Goal: Information Seeking & Learning: Compare options

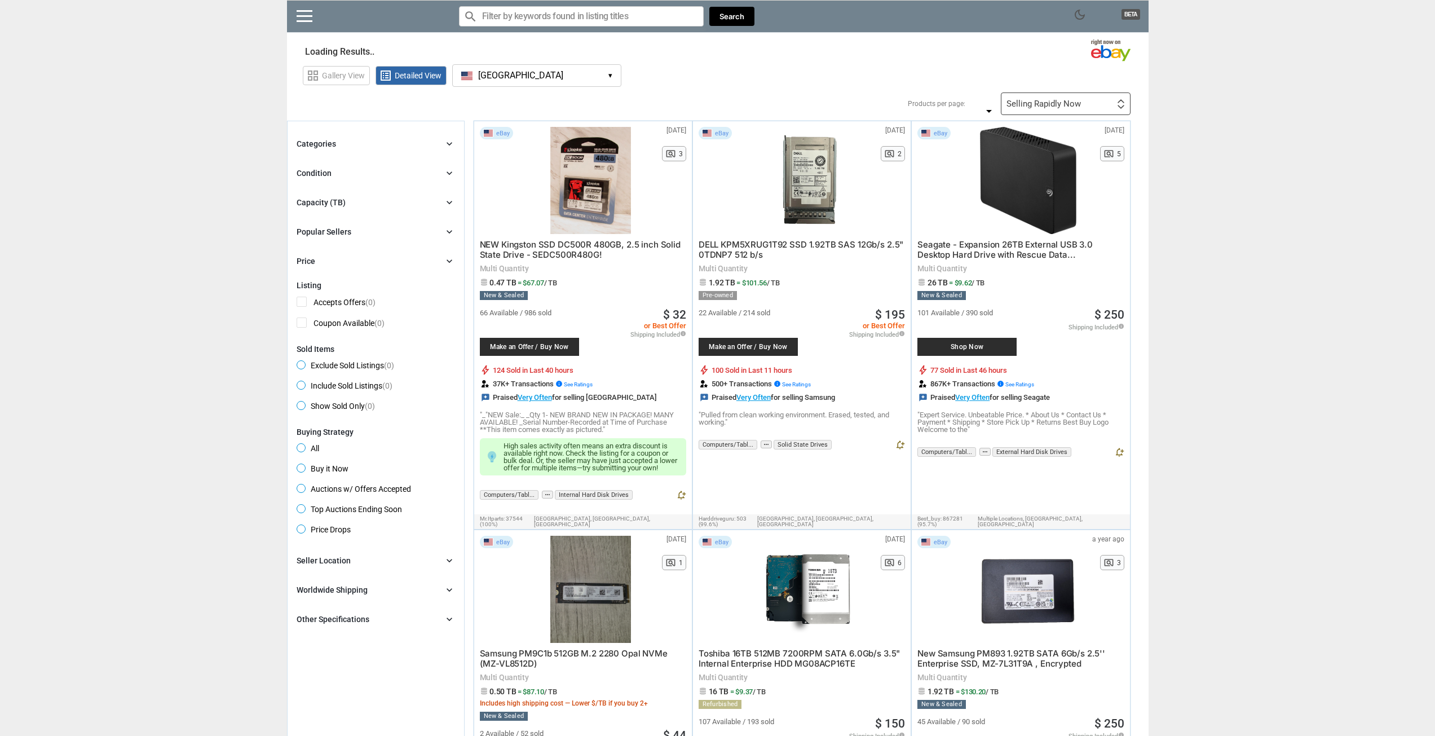
type input "*"
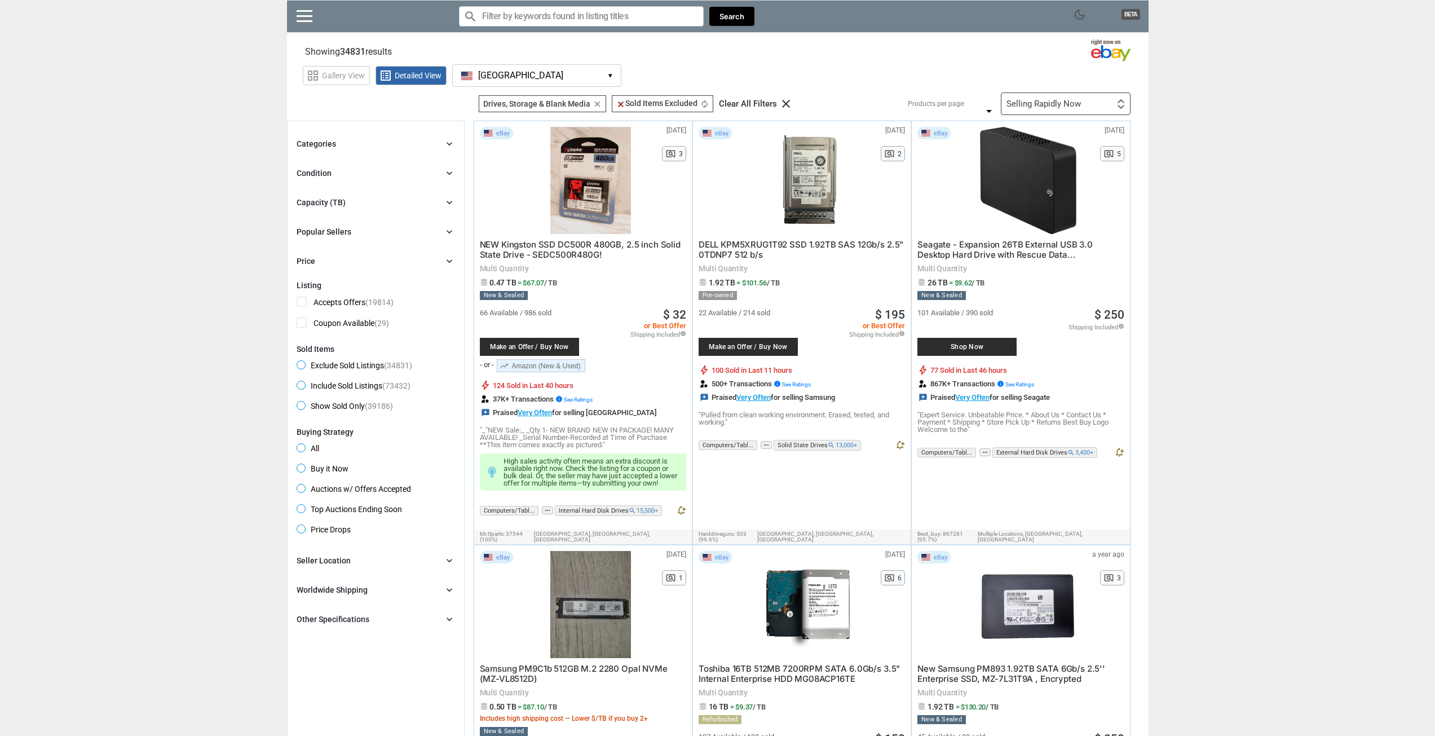
click at [404, 201] on div "Capacity (TB) chevron_right" at bounding box center [376, 203] width 158 height 14
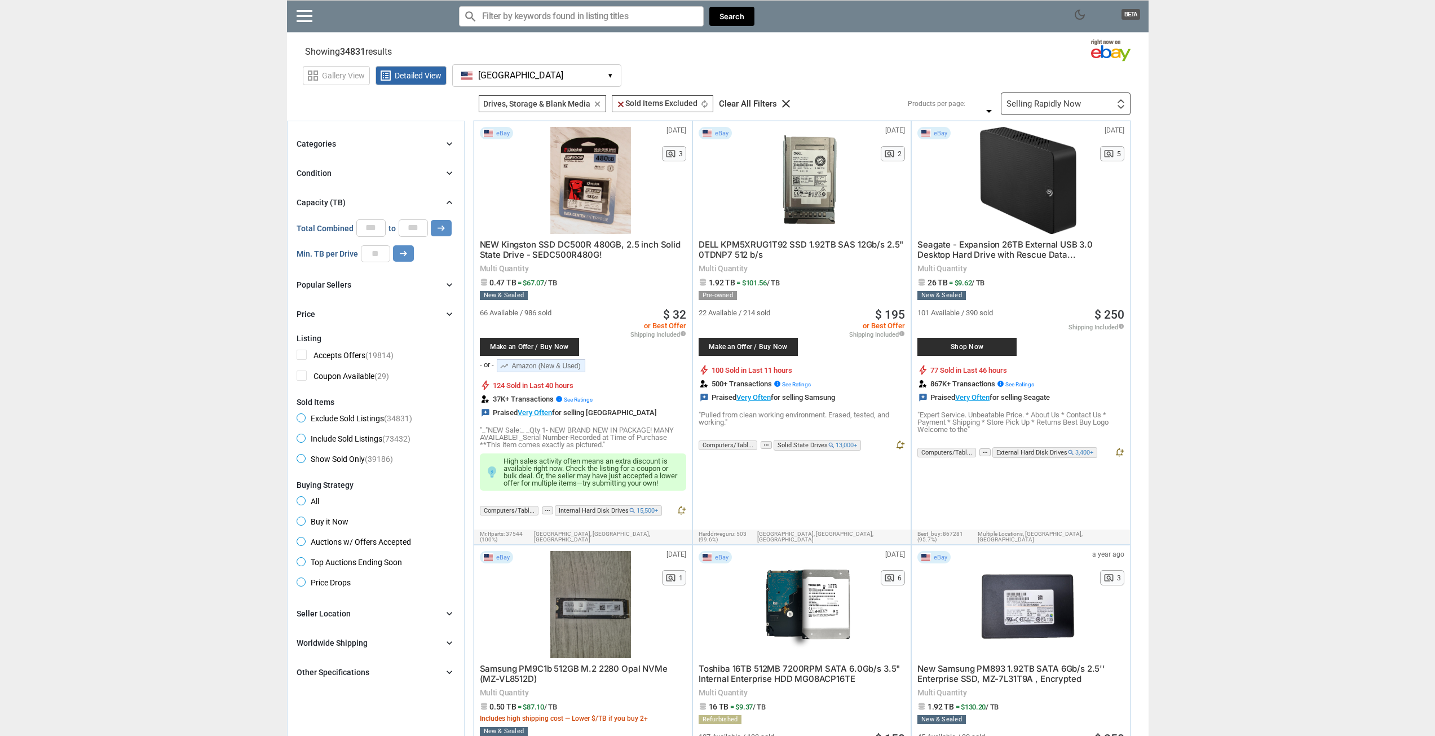
click at [428, 204] on div "Capacity (TB) chevron_right" at bounding box center [376, 203] width 158 height 14
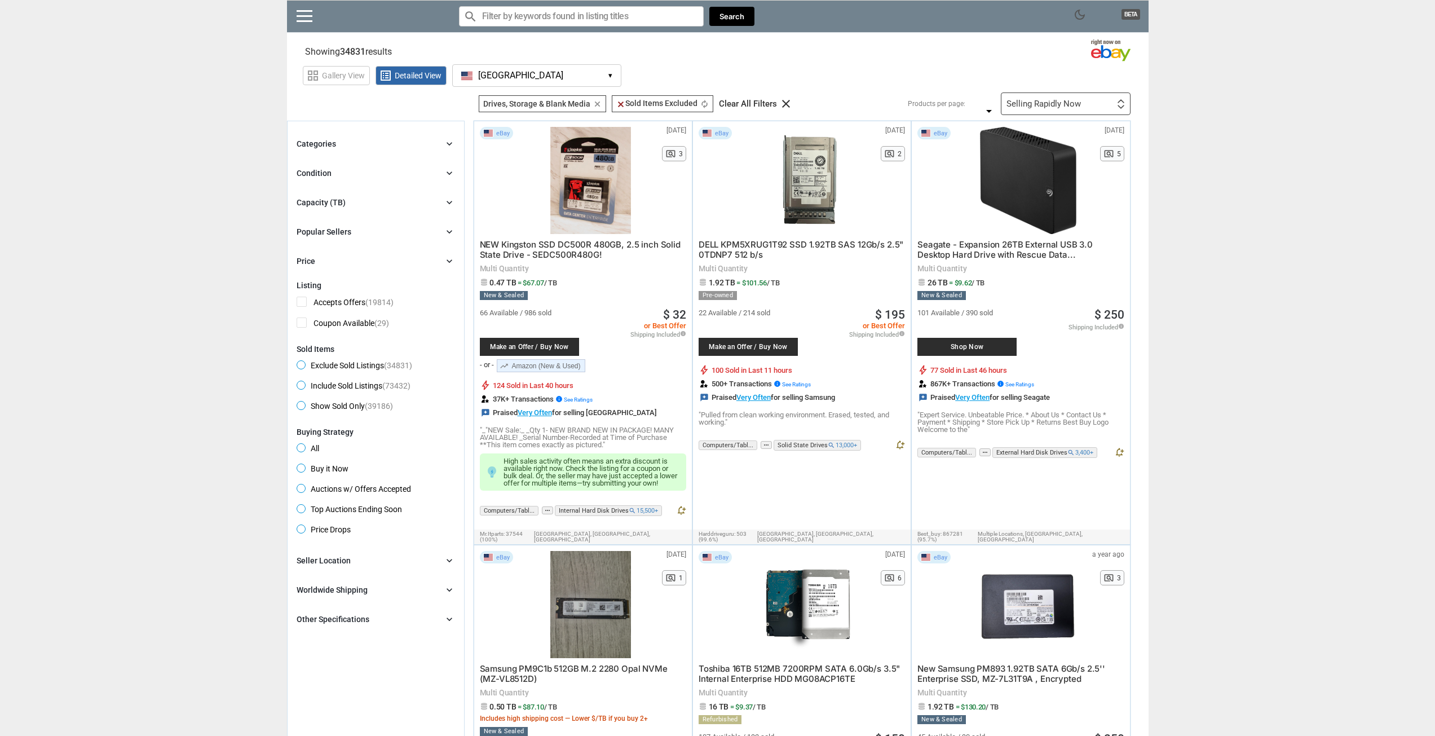
click at [414, 201] on div "Capacity (TB) chevron_right" at bounding box center [376, 203] width 158 height 14
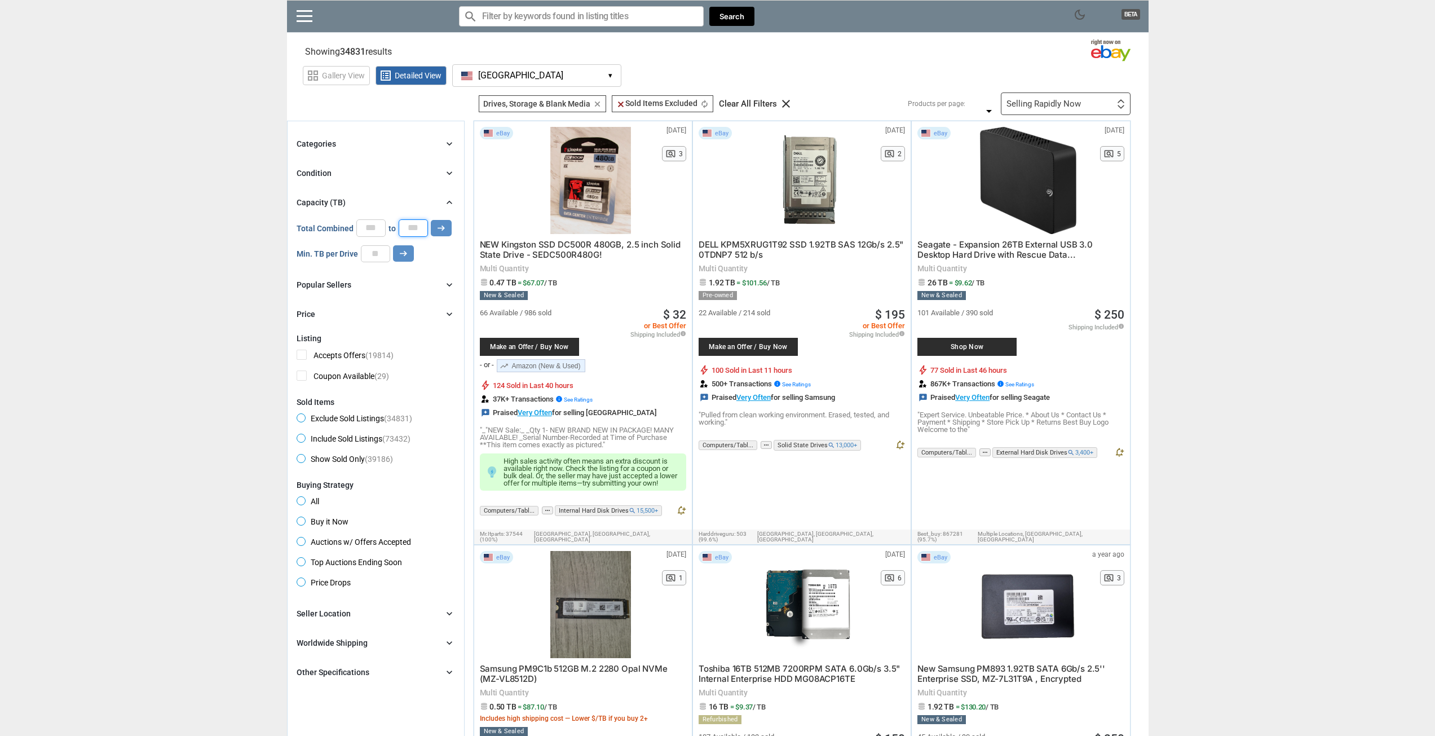
click at [421, 228] on input "*" at bounding box center [413, 227] width 29 height 17
type input "**"
click at [431, 231] on button "arrow_right_alt" at bounding box center [441, 228] width 21 height 16
click at [406, 167] on div "Condition chevron_right" at bounding box center [376, 173] width 158 height 14
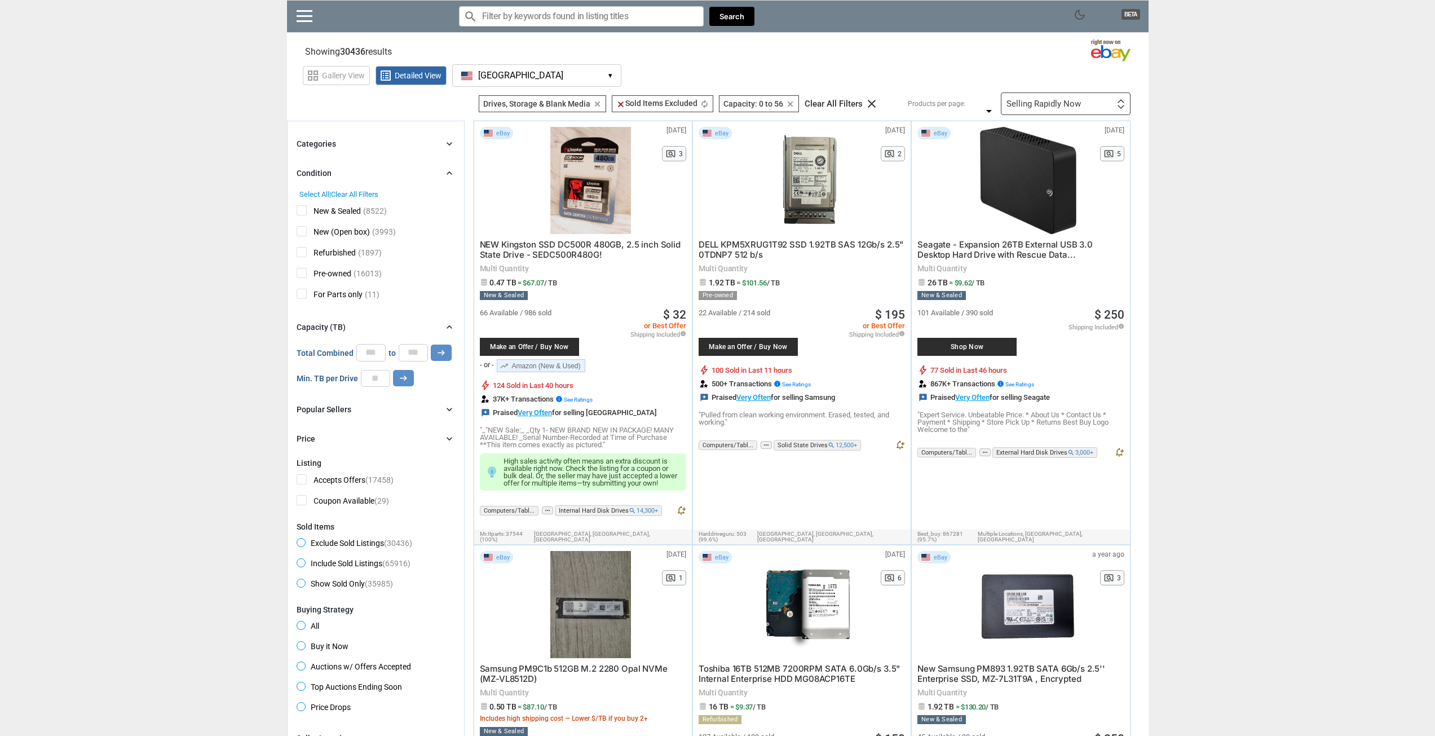
click at [315, 252] on span "Refurbished" at bounding box center [326, 254] width 59 height 14
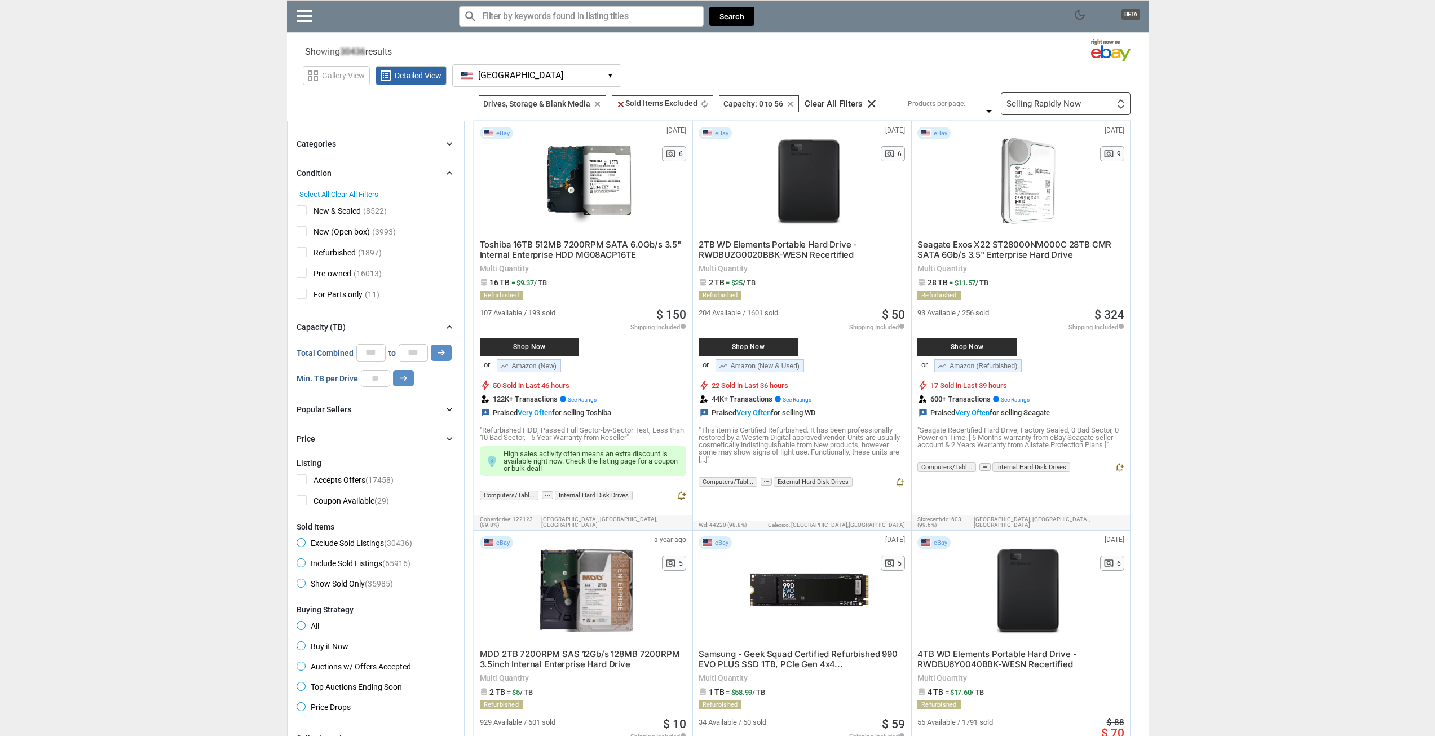
click at [411, 178] on div "Condition chevron_right" at bounding box center [376, 173] width 158 height 14
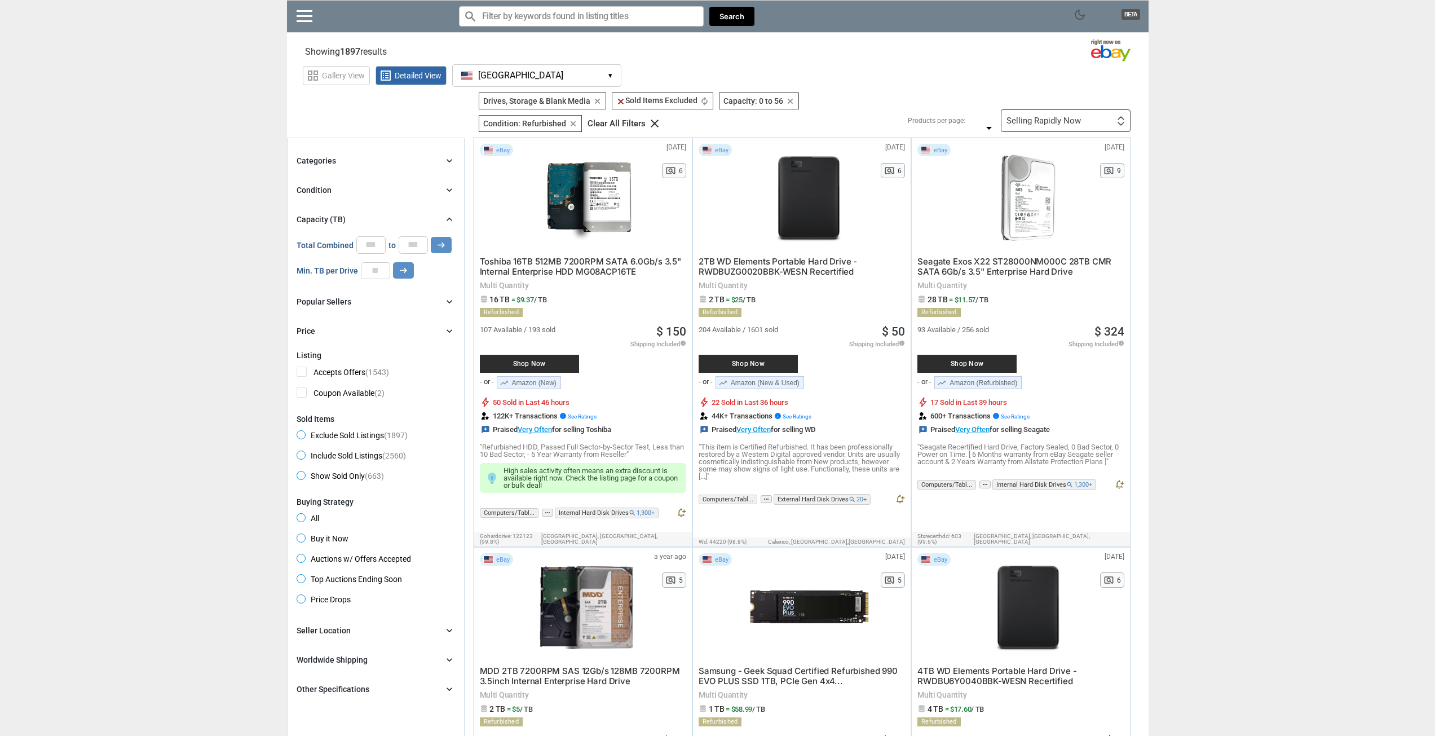
click at [425, 156] on div "Categories chevron_right" at bounding box center [376, 161] width 158 height 14
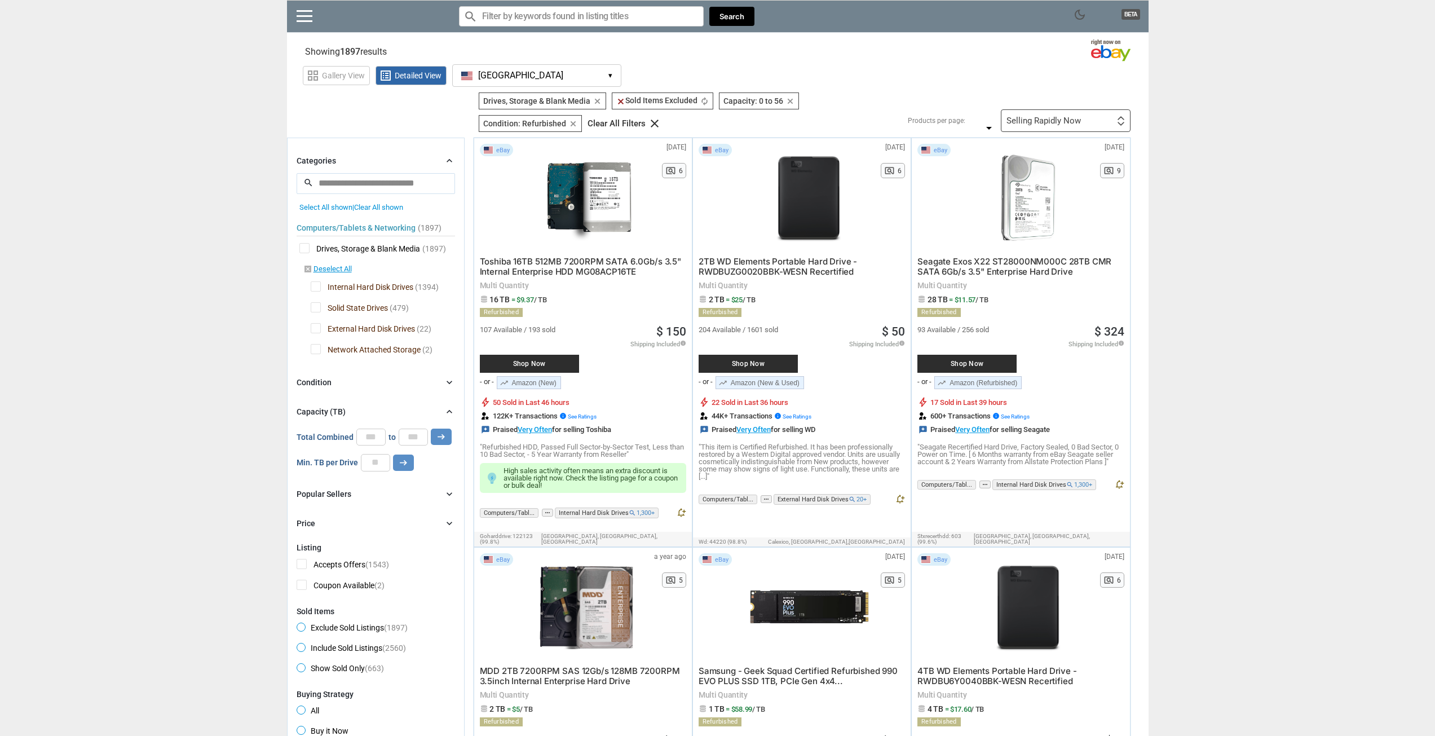
click at [315, 307] on span "Solid State Drives" at bounding box center [349, 309] width 77 height 14
click at [317, 323] on span "External Hard Disk Drives" at bounding box center [363, 330] width 104 height 14
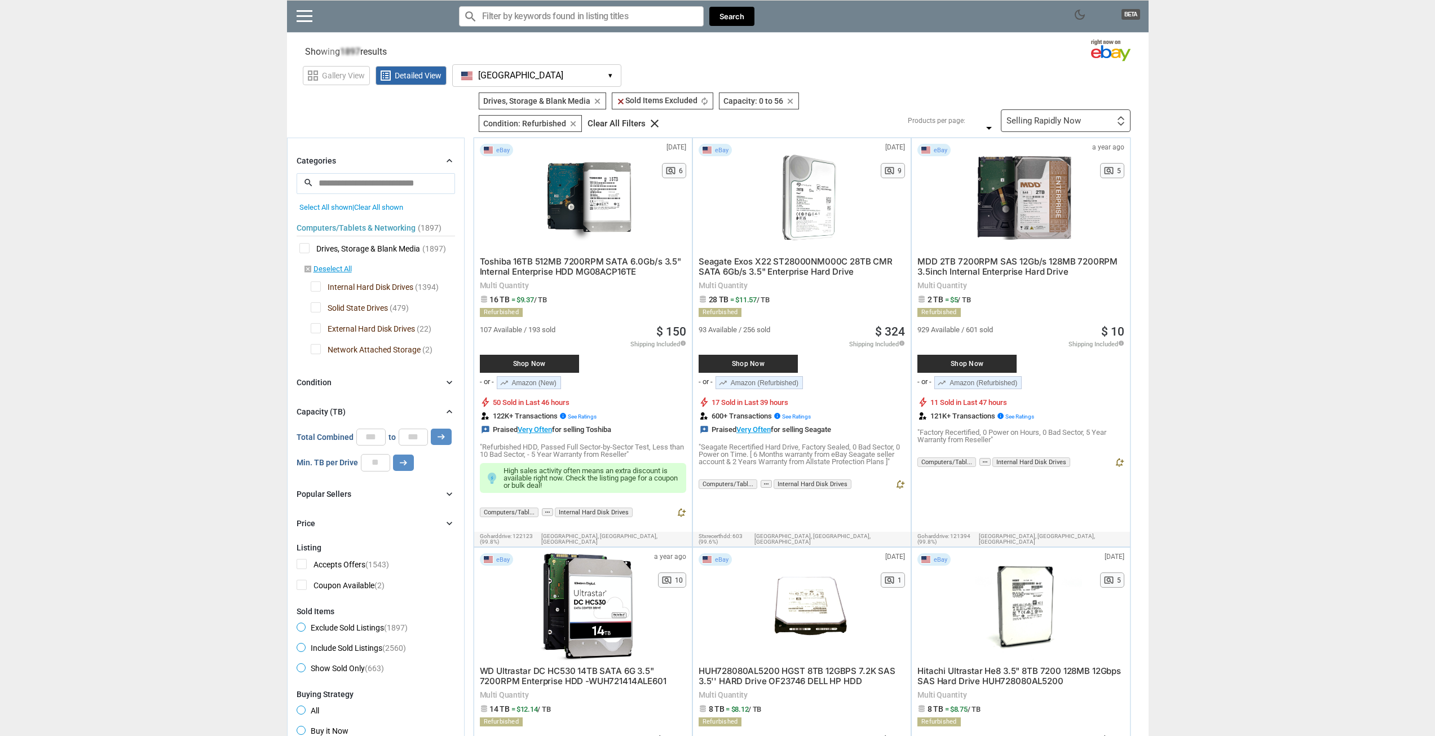
click at [317, 346] on span "Network Attached Storage" at bounding box center [366, 351] width 110 height 14
click at [315, 352] on span "Network Attached Storage" at bounding box center [366, 351] width 110 height 14
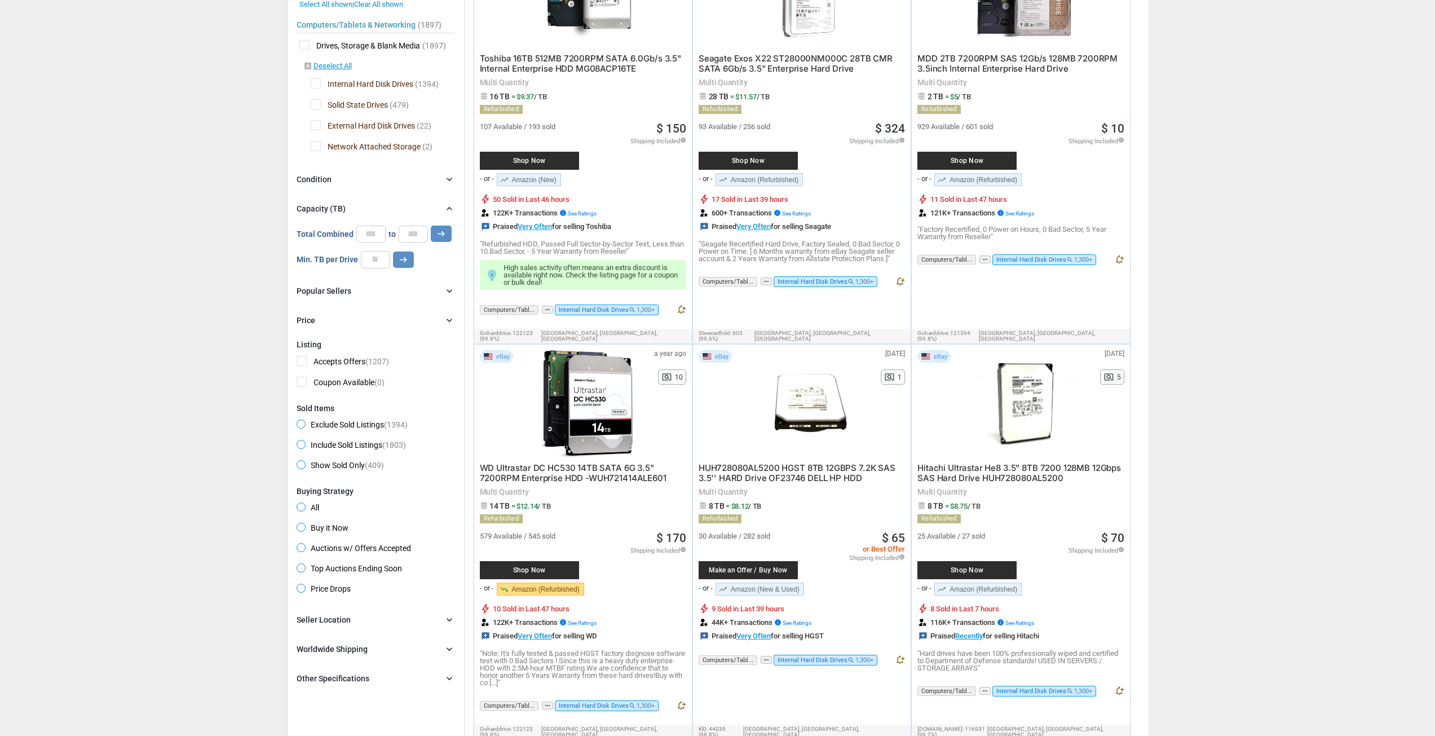
scroll to position [338, 0]
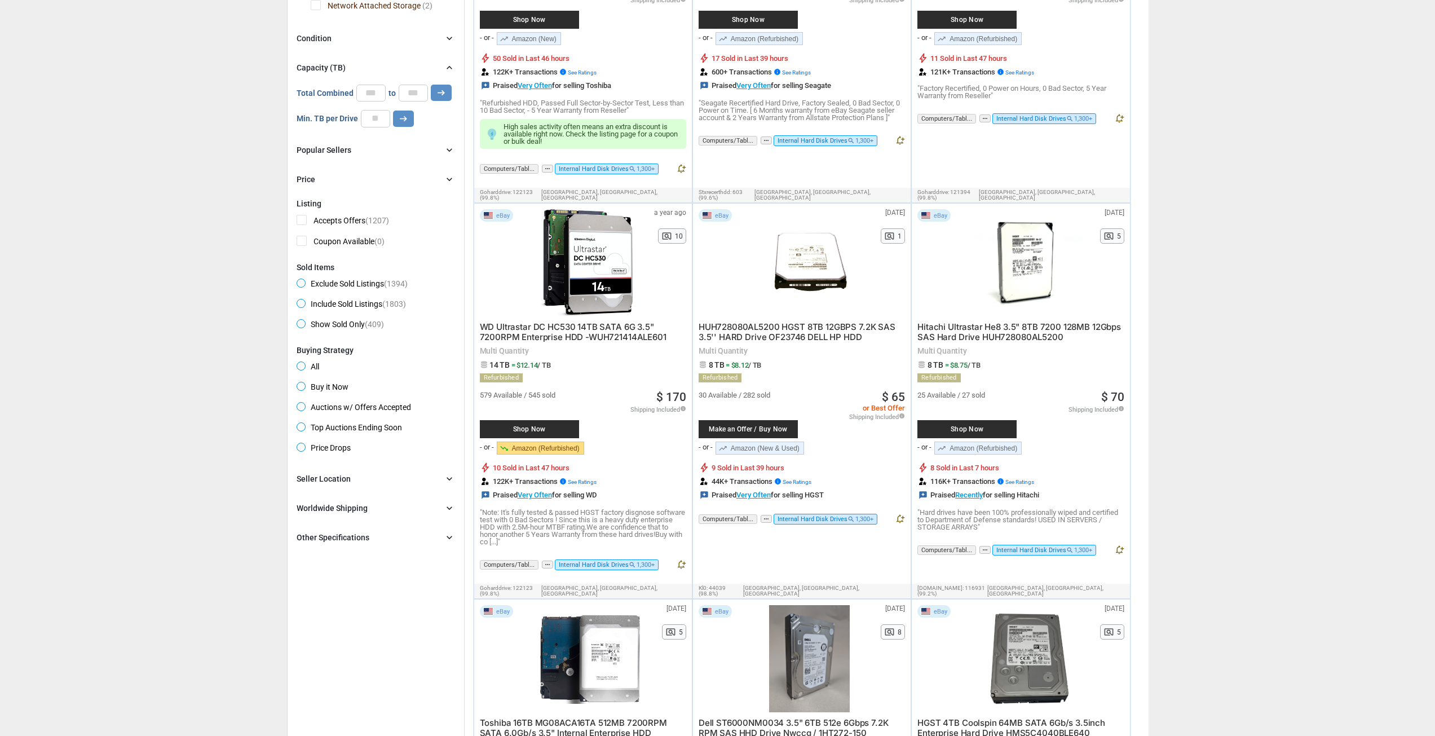
click at [319, 391] on span "Buy it Now" at bounding box center [323, 389] width 52 height 14
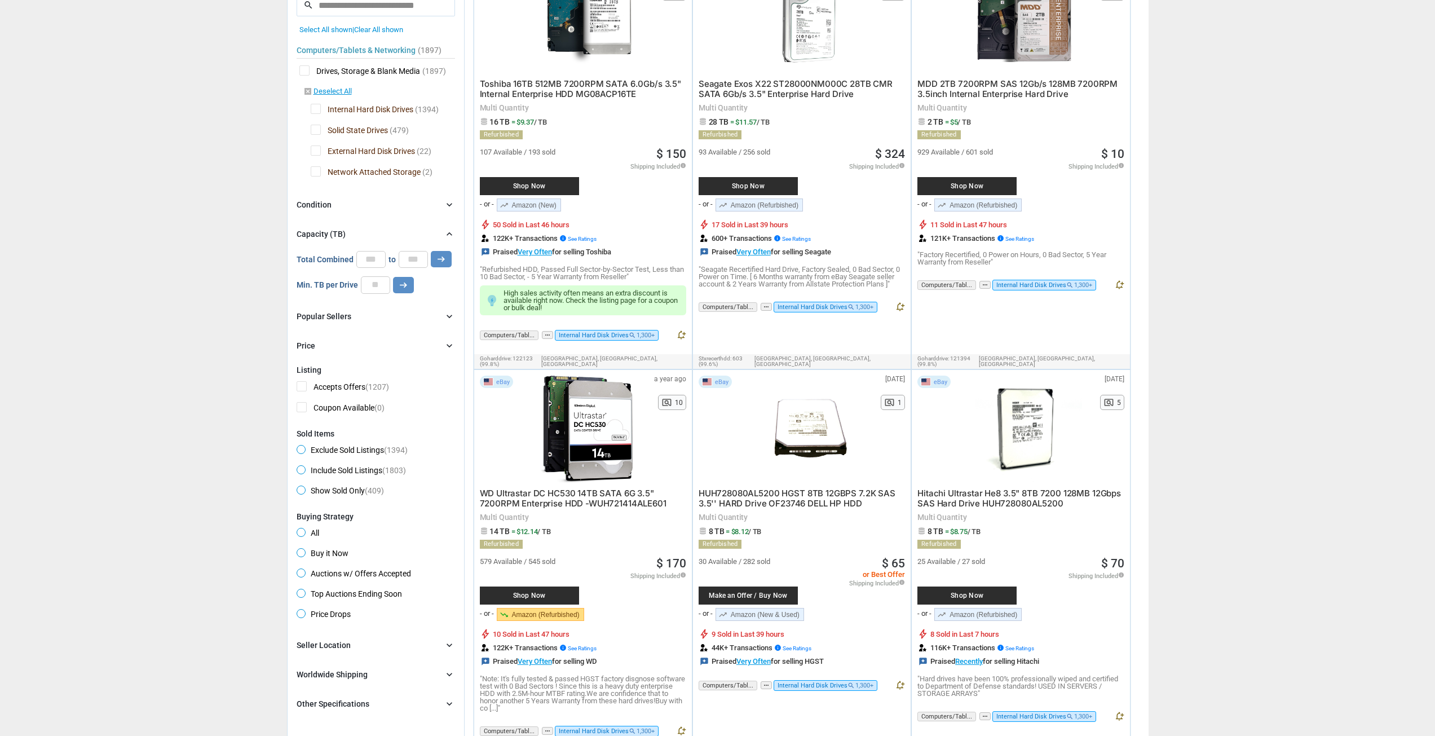
scroll to position [6, 0]
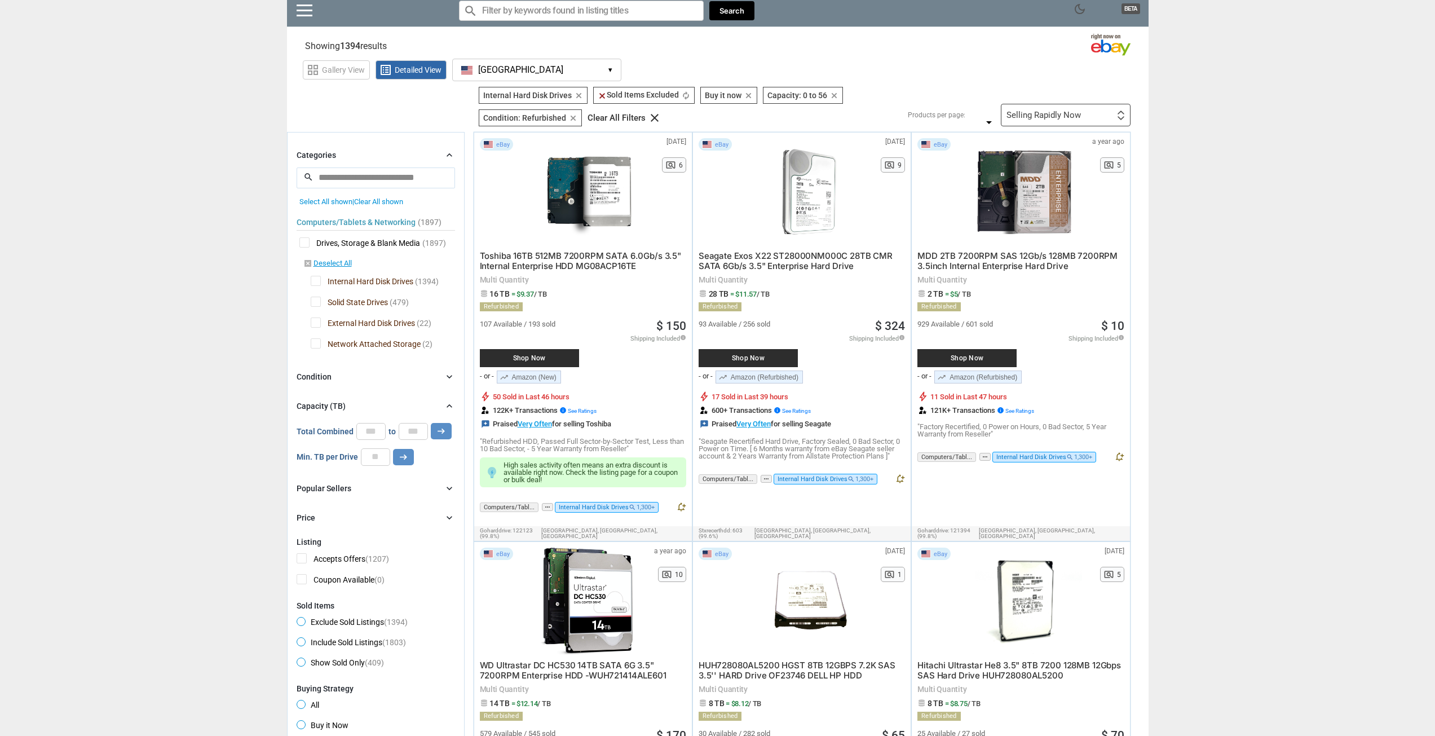
click at [1073, 112] on div "Selling Rapidly Now" at bounding box center [1044, 115] width 74 height 8
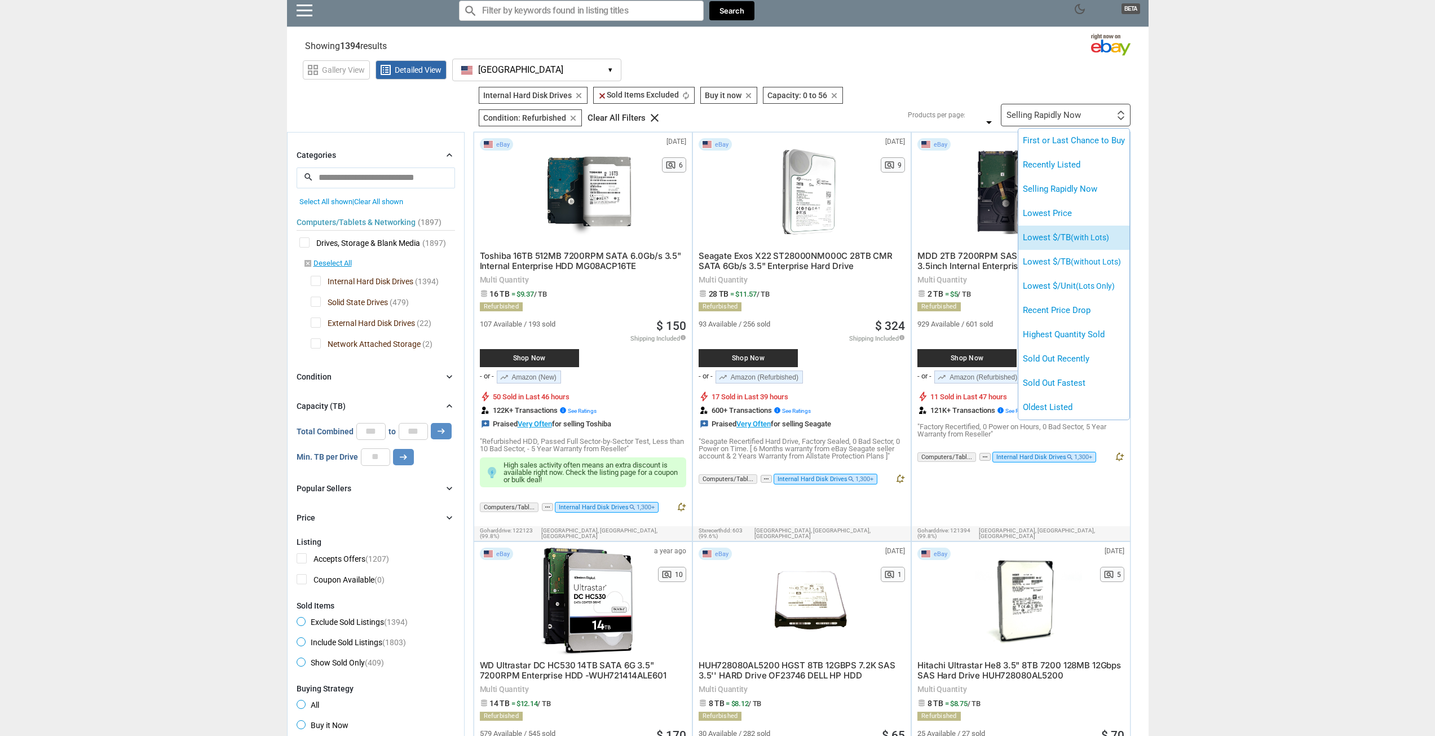
click at [1106, 242] on span "(with Lots)" at bounding box center [1090, 237] width 38 height 9
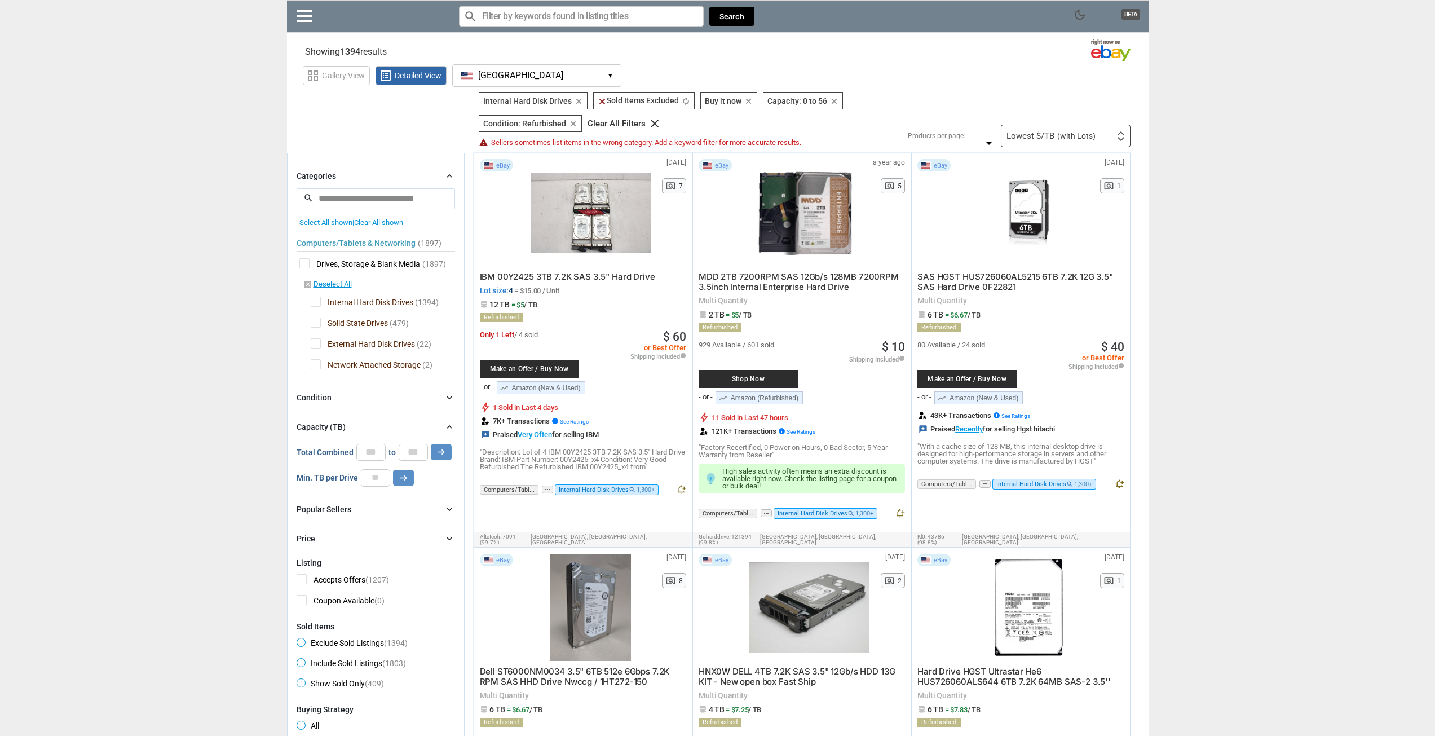
drag, startPoint x: 1237, startPoint y: 374, endPoint x: 1211, endPoint y: 239, distance: 137.8
click at [1084, 137] on span "(with Lots)" at bounding box center [1076, 136] width 38 height 8
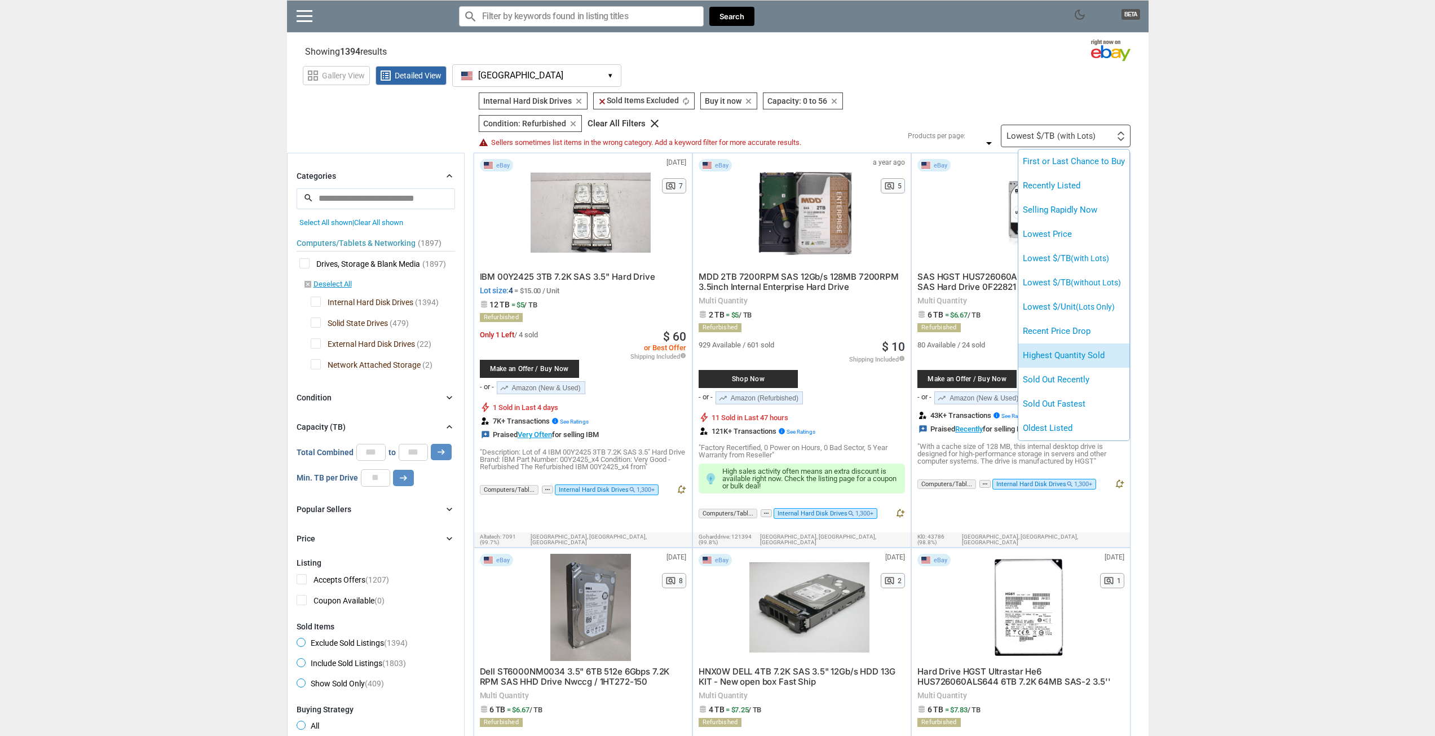
click at [1098, 350] on li "Highest Quantity Sold" at bounding box center [1073, 355] width 111 height 24
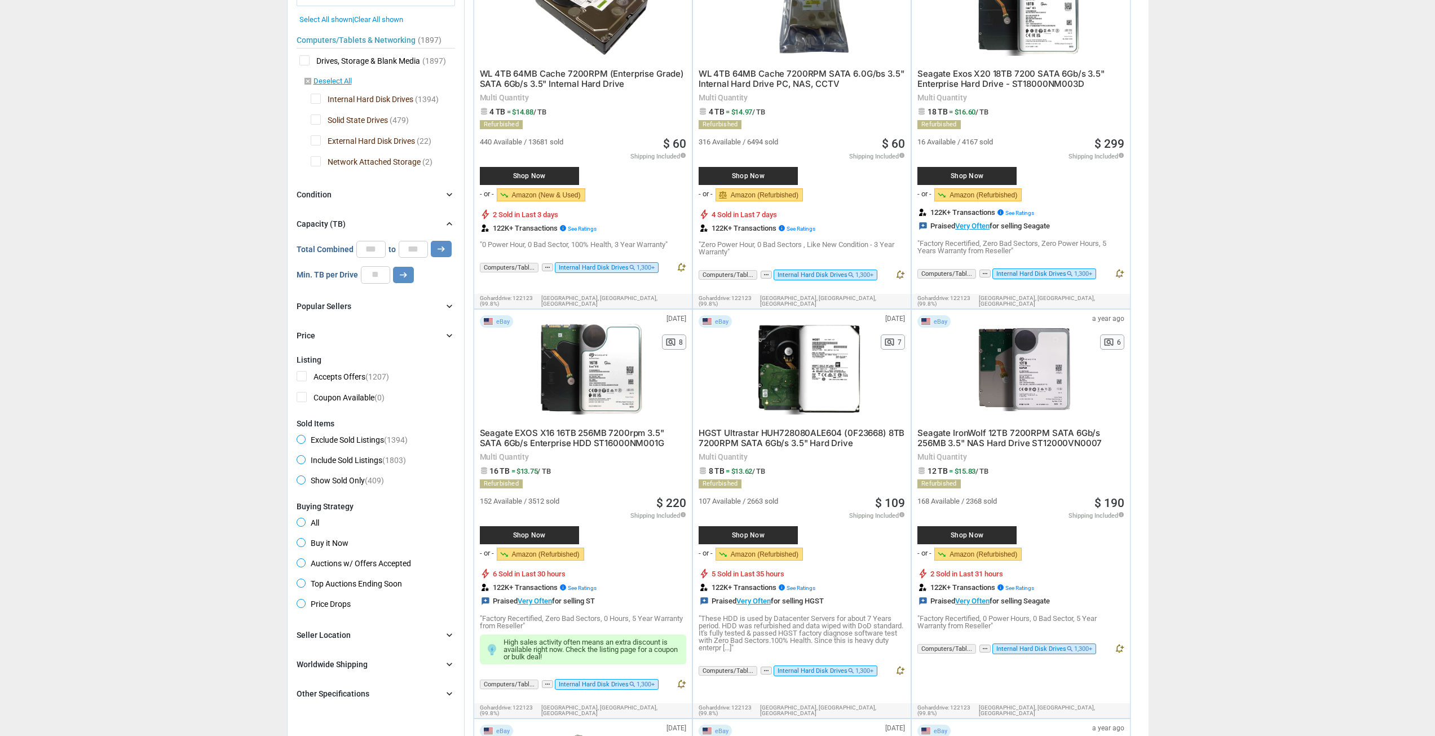
scroll to position [226, 0]
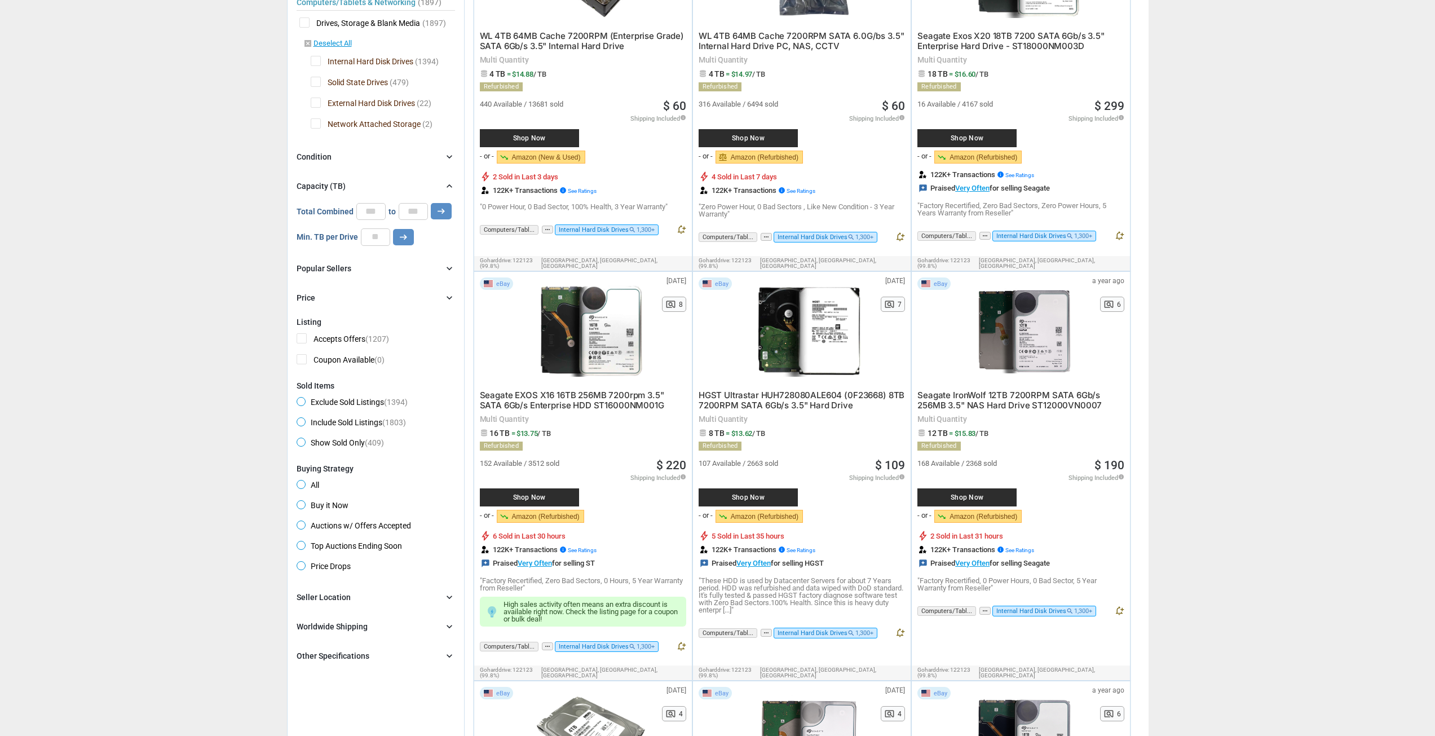
click at [803, 355] on div at bounding box center [809, 330] width 120 height 107
